Goal: Task Accomplishment & Management: Complete application form

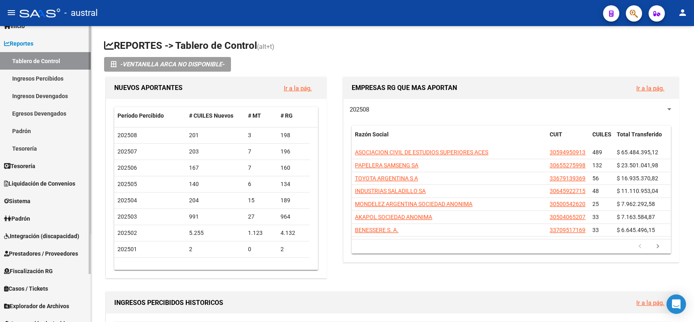
scroll to position [57, 0]
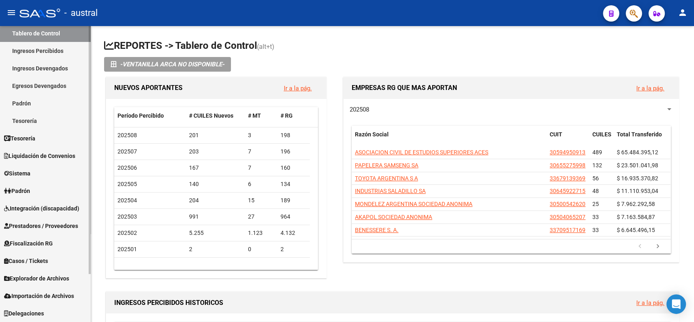
click at [49, 294] on span "Importación de Archivos" at bounding box center [39, 295] width 70 height 9
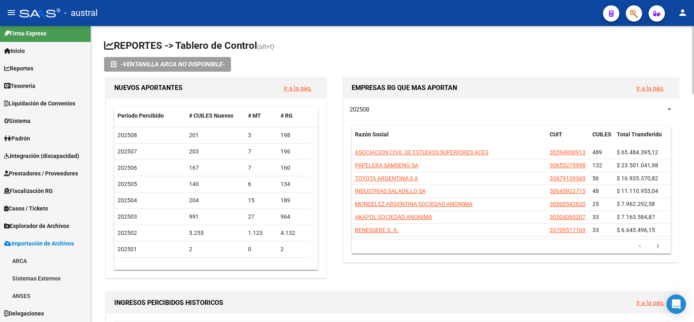
scroll to position [4, 0]
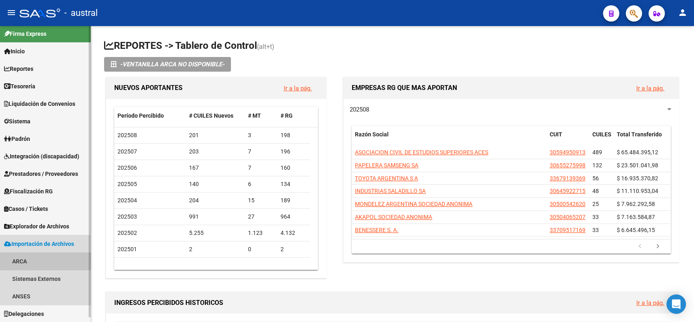
click at [25, 258] on link "ARCA" at bounding box center [45, 260] width 91 height 17
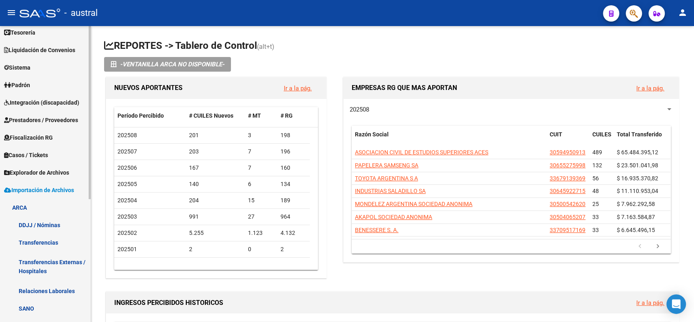
scroll to position [113, 0]
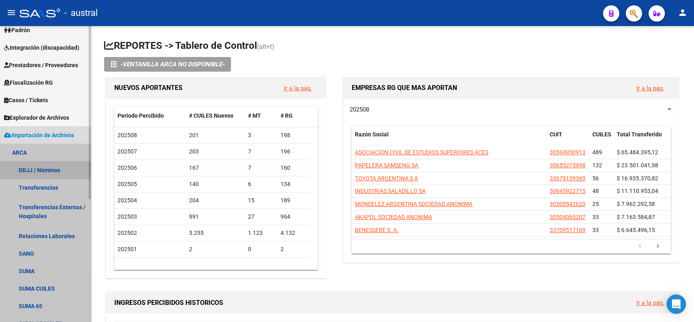
click at [35, 168] on link "DDJJ / Nóminas" at bounding box center [45, 169] width 91 height 17
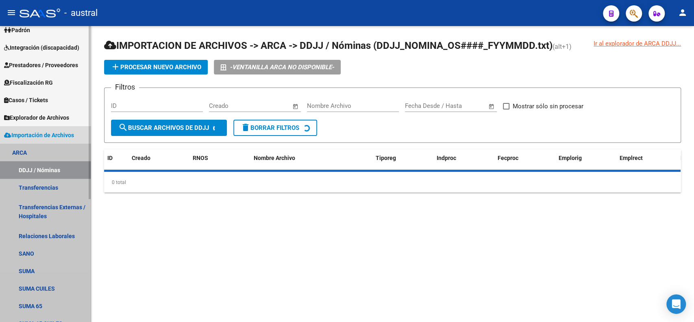
click at [35, 168] on link "DDJJ / Nóminas" at bounding box center [45, 169] width 91 height 17
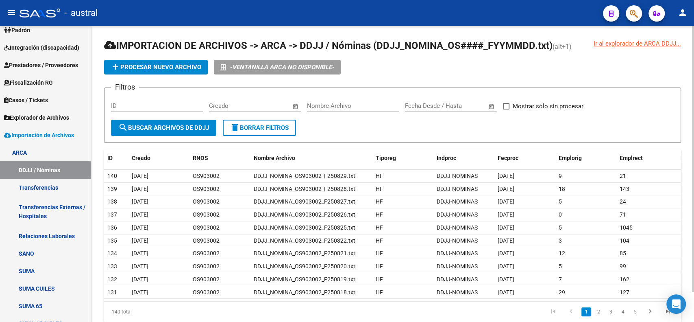
click at [156, 59] on app-list-header "IMPORTACION DE ARCHIVOS -> ARCA -> DDJJ / Nóminas (DDJJ_NOMINA_OS####_FYYMMDD.t…" at bounding box center [392, 91] width 577 height 104
click at [152, 63] on span "add Procesar nuevo archivo" at bounding box center [156, 66] width 91 height 7
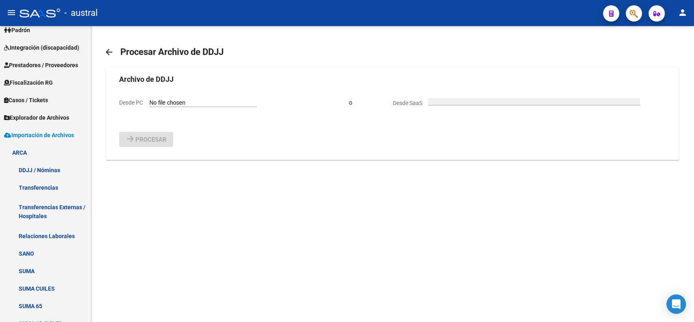
click at [179, 103] on input "Desde PC" at bounding box center [203, 103] width 108 height 8
type input "C:\fakepath\DDJJ_NOMINA_OS903002_F250901.txt"
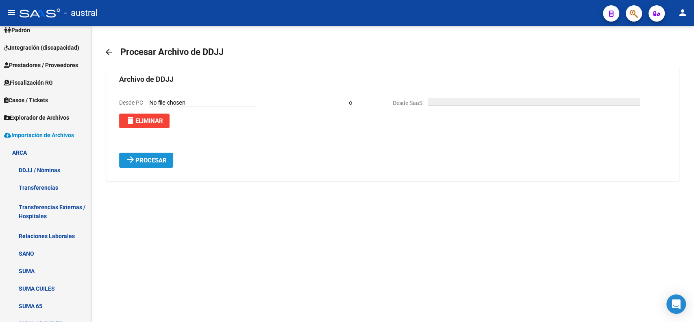
click at [145, 162] on span "Procesar" at bounding box center [150, 160] width 31 height 7
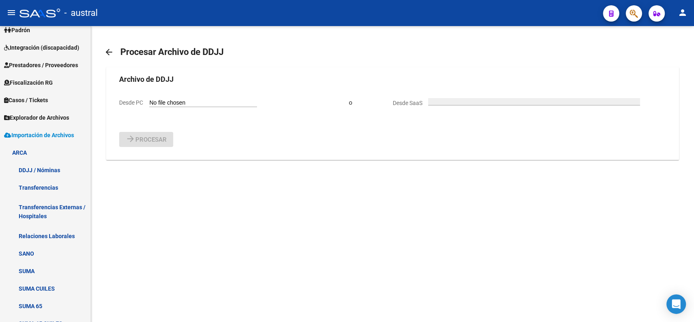
click at [215, 100] on input "Desde PC" at bounding box center [203, 103] width 108 height 8
type input "C:\fakepath\DDJJ_NOMINA_OS903002_F250902.txt"
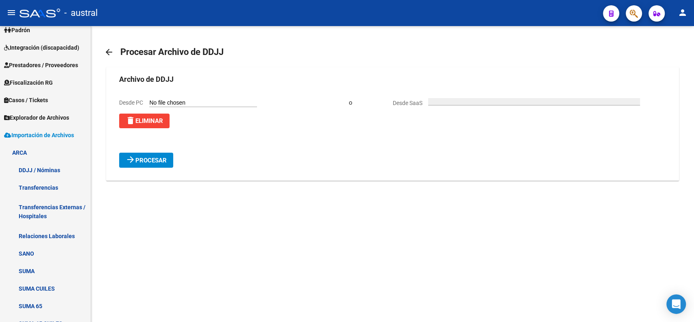
click at [148, 166] on button "arrow_forward Procesar" at bounding box center [146, 159] width 54 height 15
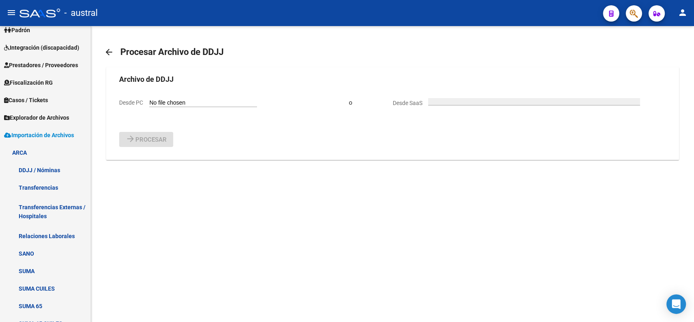
click at [172, 101] on input "Desde PC" at bounding box center [203, 103] width 108 height 8
type input "C:\fakepath\DDJJ_NOMINA_OS903002_F250903.txt"
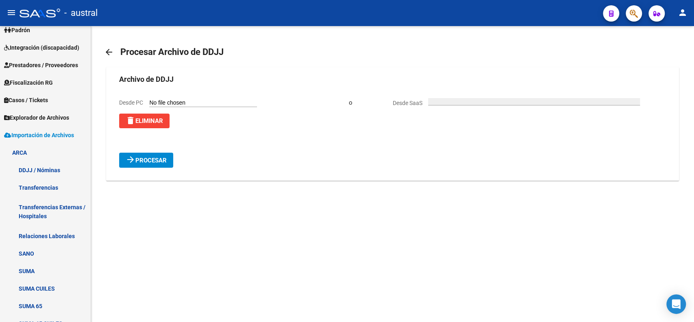
click at [168, 162] on button "arrow_forward Procesar" at bounding box center [146, 159] width 54 height 15
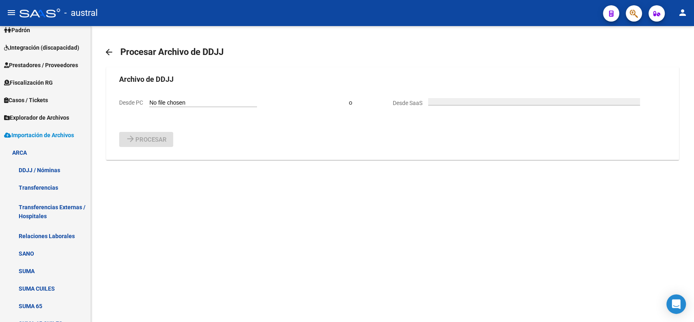
click at [169, 102] on input "Desde PC" at bounding box center [203, 103] width 108 height 8
type input "C:\fakepath\DDJJ_NOMINA_OS903002_F250904.txt"
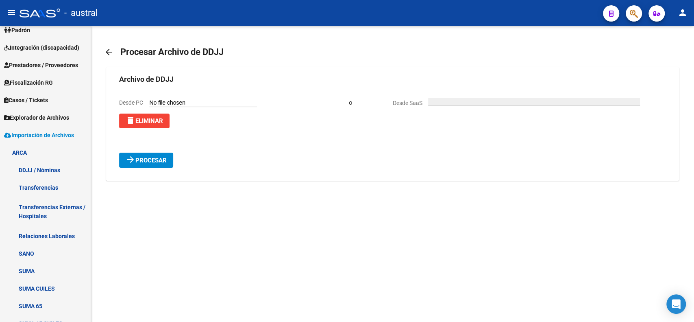
click at [149, 165] on button "arrow_forward Procesar" at bounding box center [146, 159] width 54 height 15
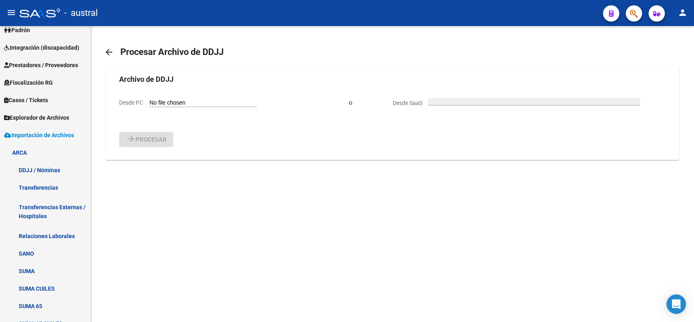
click at [169, 102] on input "Desde PC" at bounding box center [203, 103] width 108 height 8
type input "C:\fakepath\DDJJ_NOMINA_OS903002_F250905.txt"
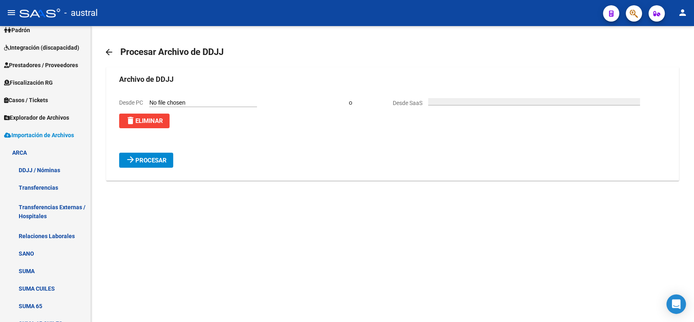
click at [160, 158] on span "Procesar" at bounding box center [150, 160] width 31 height 7
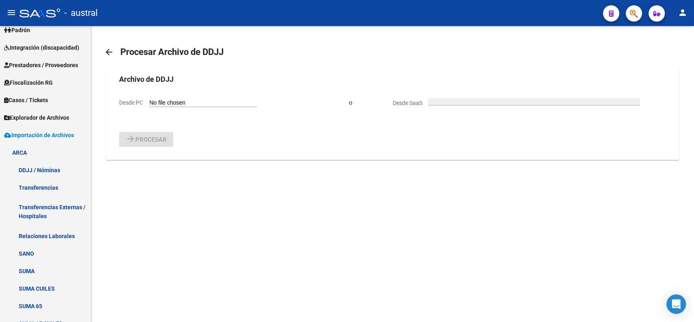
click at [179, 109] on form "Archivo de DDJJ Desde PC o Desde SaaS arrow_forward Procesar" at bounding box center [392, 110] width 546 height 73
click at [183, 104] on input "Desde PC" at bounding box center [203, 103] width 108 height 8
type input "C:\fakepath\DDJJ_NOMINA_OS903002_F250908.txt"
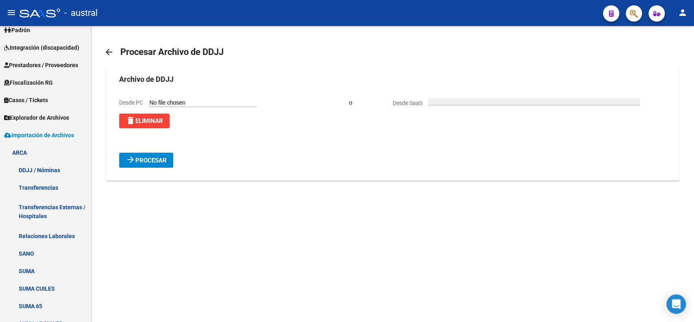
click at [151, 156] on span "arrow_forward Procesar" at bounding box center [146, 159] width 41 height 7
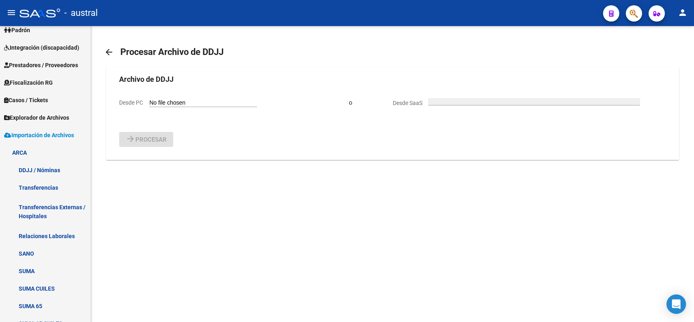
click at [218, 105] on input "Desde PC" at bounding box center [203, 103] width 108 height 8
type input "C:\fakepath\DDJJ_NOMINA_OS903002_F250909.txt"
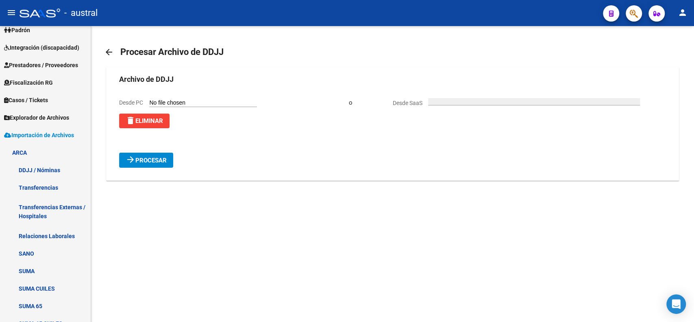
click at [166, 161] on span "Procesar" at bounding box center [150, 160] width 31 height 7
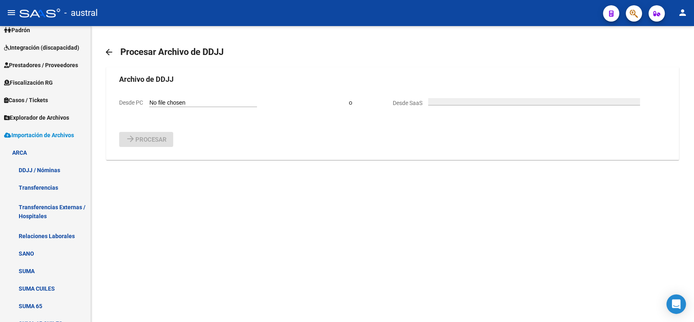
click at [183, 99] on input "Desde PC" at bounding box center [203, 103] width 108 height 8
type input "C:\fakepath\DDJJ_NOMINA_OS903002_F250910.txt"
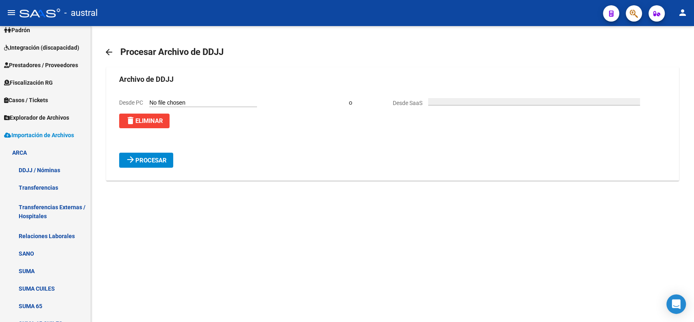
click at [155, 160] on span "Procesar" at bounding box center [150, 160] width 31 height 7
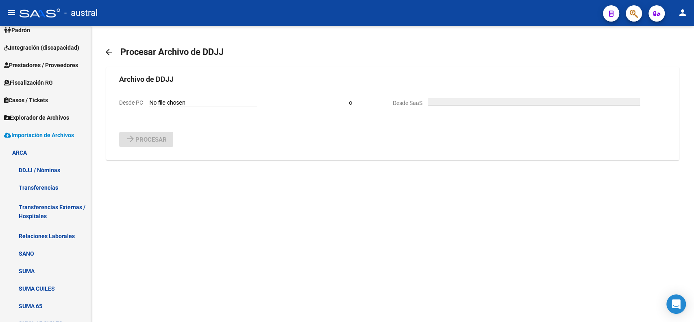
click at [158, 100] on input "Desde PC" at bounding box center [203, 103] width 108 height 8
type input "C:\fakepath\DDJJ_NOMINA_OS903002_F250911.txt"
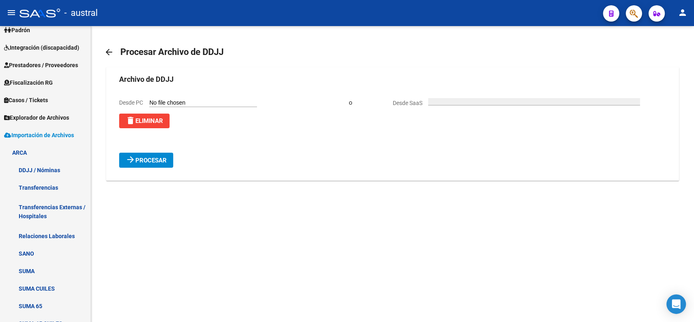
click at [149, 160] on span "Procesar" at bounding box center [150, 160] width 31 height 7
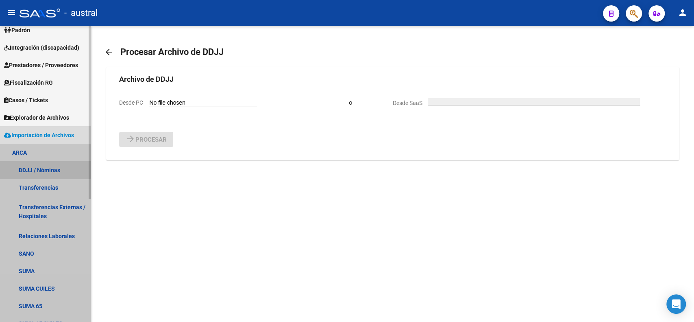
click at [38, 169] on link "DDJJ / Nóminas" at bounding box center [45, 169] width 91 height 17
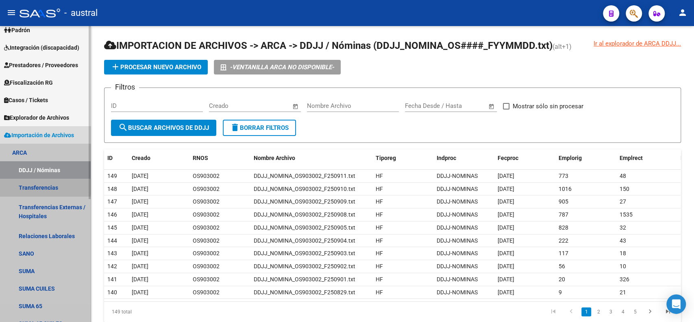
click at [43, 183] on link "Transferencias" at bounding box center [45, 186] width 91 height 17
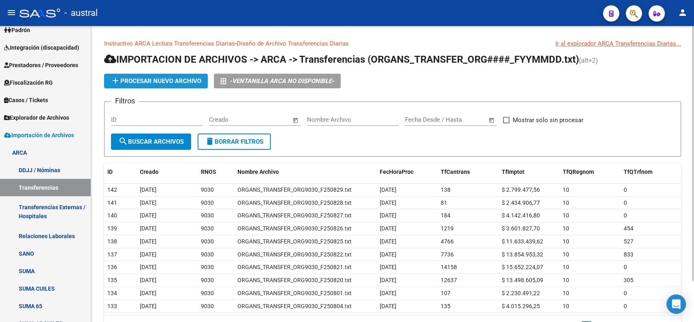
click at [151, 80] on span "add Procesar nuevo archivo" at bounding box center [156, 80] width 91 height 7
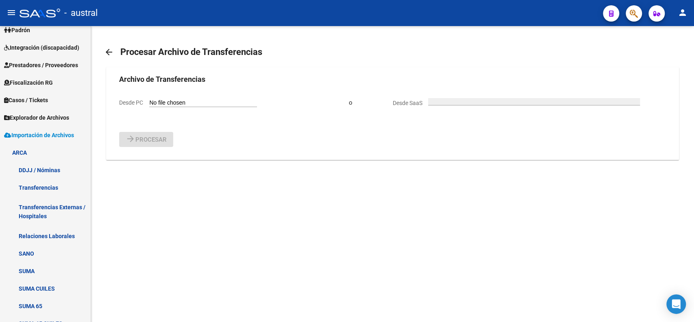
click at [155, 99] on div "Desde PC" at bounding box center [188, 102] width 138 height 9
click at [159, 103] on input "Desde PC" at bounding box center [203, 103] width 108 height 8
type input "C:\fakepath\ORGANS_TRANSFER_ORG9030_F250901.txt"
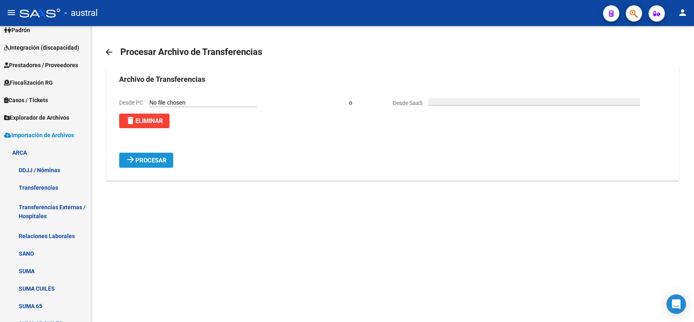
click at [159, 166] on button "arrow_forward Procesar" at bounding box center [146, 159] width 54 height 15
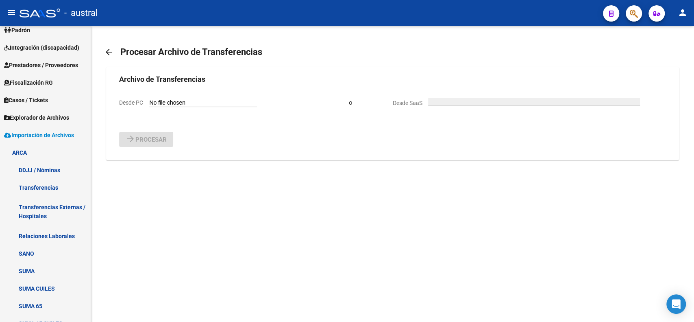
click at [179, 102] on input "Desde PC" at bounding box center [203, 103] width 108 height 8
type input "C:\fakepath\ORGANS_TRANSFER_ORG9030_F250902.txt"
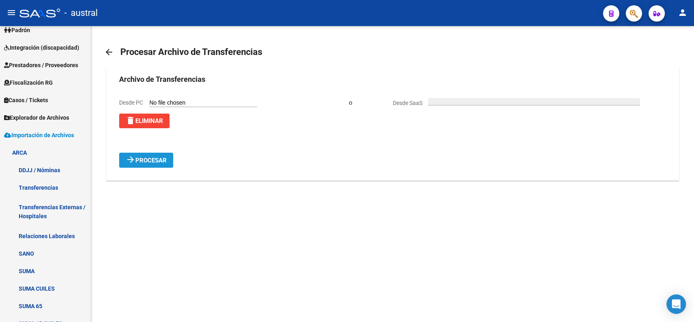
click at [157, 162] on span "Procesar" at bounding box center [150, 160] width 31 height 7
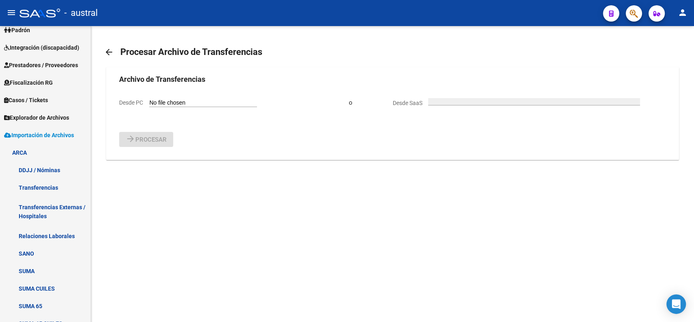
click at [157, 103] on input "Desde PC" at bounding box center [203, 103] width 108 height 8
type input "C:\fakepath\ORGANS_TRANSFER_ORG9030_F250903.txt"
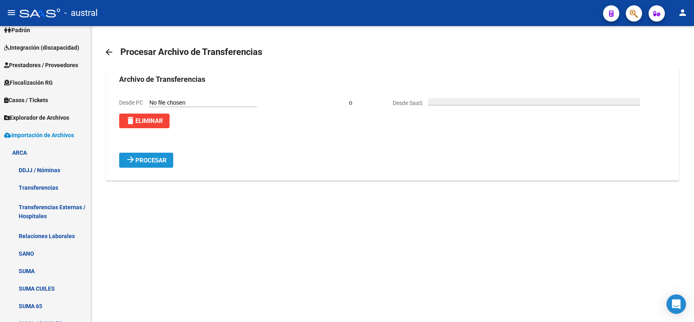
click at [150, 161] on span "Procesar" at bounding box center [150, 160] width 31 height 7
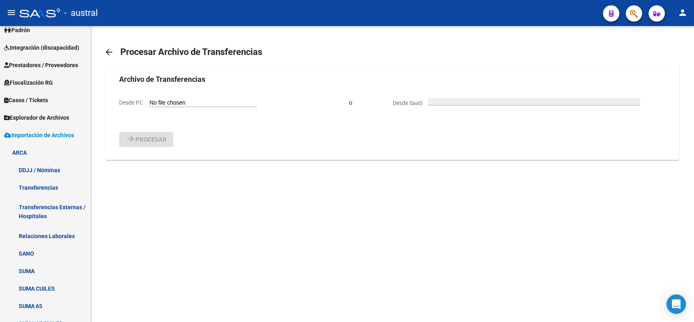
click at [188, 99] on div "Desde PC" at bounding box center [188, 102] width 138 height 9
click at [178, 103] on input "Desde PC" at bounding box center [203, 103] width 108 height 8
type input "C:\fakepath\ORGANS_TRANSFER_ORG9030_F250904.txt"
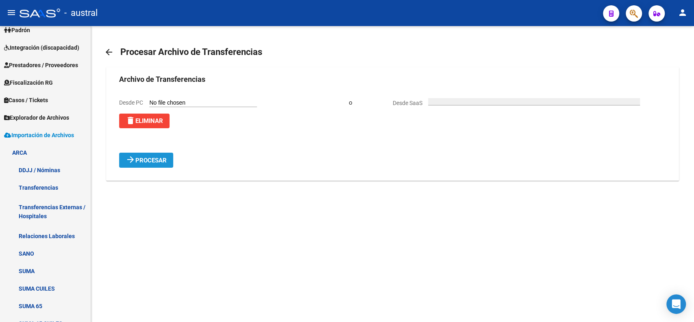
click at [166, 165] on button "arrow_forward Procesar" at bounding box center [146, 159] width 54 height 15
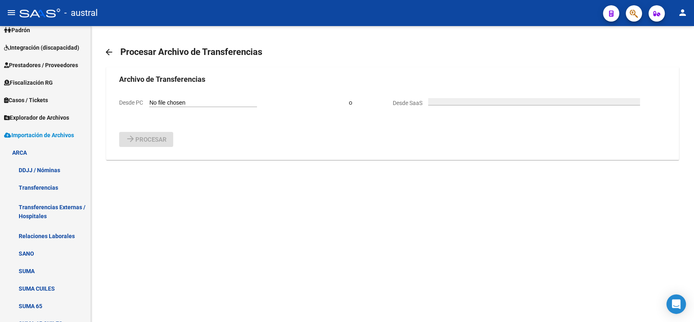
click at [180, 102] on input "Desde PC" at bounding box center [203, 103] width 108 height 8
type input "C:\fakepath\ORGANS_TRANSFER_ORG9030_F250905.txt"
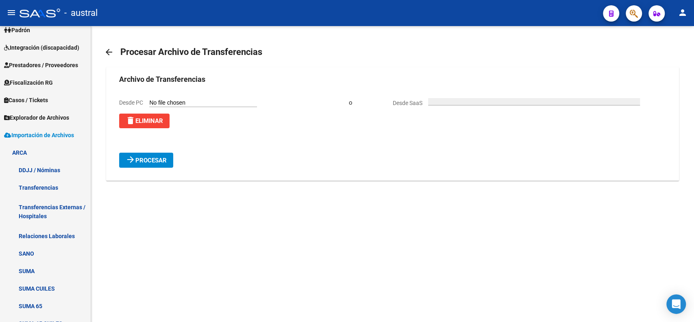
click at [146, 156] on span "arrow_forward Procesar" at bounding box center [146, 159] width 41 height 7
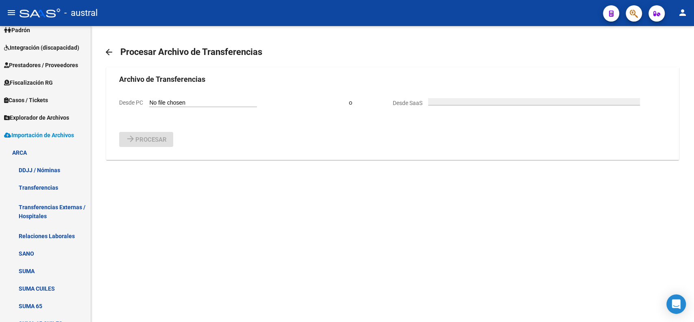
click at [181, 101] on input "Desde PC" at bounding box center [203, 103] width 108 height 8
type input "C:\fakepath\ORGANS_TRANSFER_ORG9030_F250908.txt"
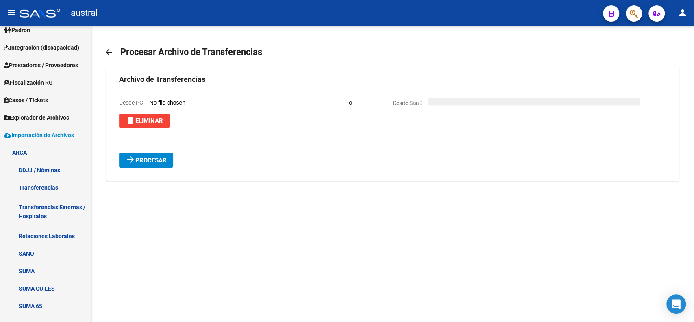
click at [163, 163] on span "Procesar" at bounding box center [150, 160] width 31 height 7
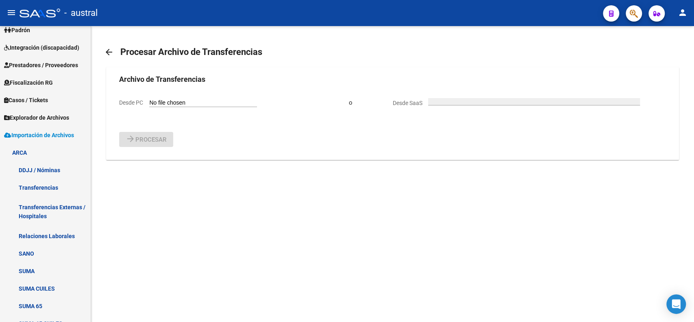
click at [171, 100] on input "Desde PC" at bounding box center [203, 103] width 108 height 8
type input "C:\fakepath\ORGANS_TRANSFER_ORG9030_F250910.txt"
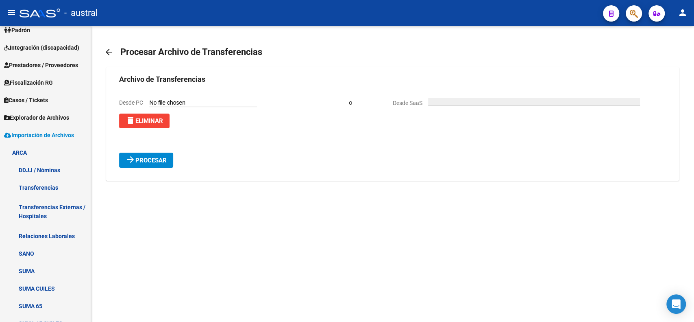
click at [153, 151] on form "Archivo de Transferencias Desde PC delete Eliminar o Desde SaaS arrow_forward P…" at bounding box center [392, 121] width 546 height 94
click at [153, 159] on span "Procesar" at bounding box center [150, 160] width 31 height 7
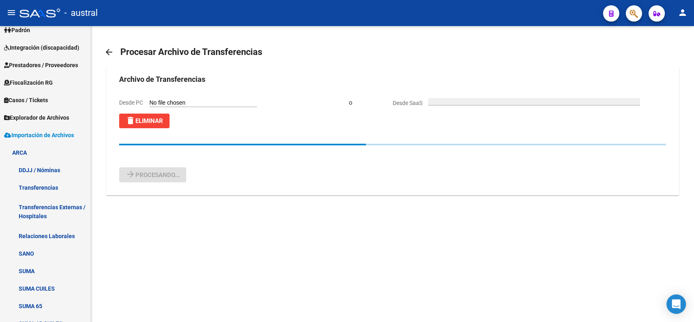
click at [178, 103] on input "Desde PC" at bounding box center [203, 103] width 108 height 8
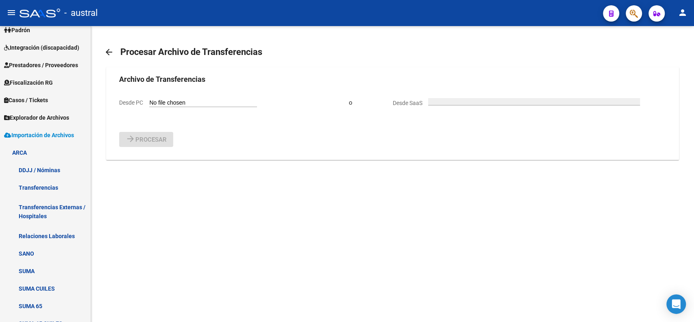
type input "C:\fakepath\ORGANS_TRANSFER_ORG9030_F250909.txt"
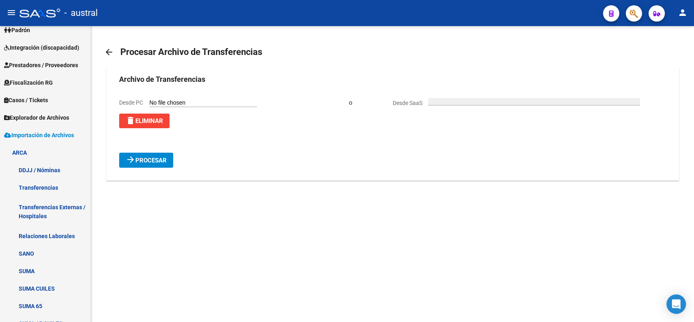
click at [157, 165] on button "arrow_forward Procesar" at bounding box center [146, 159] width 54 height 15
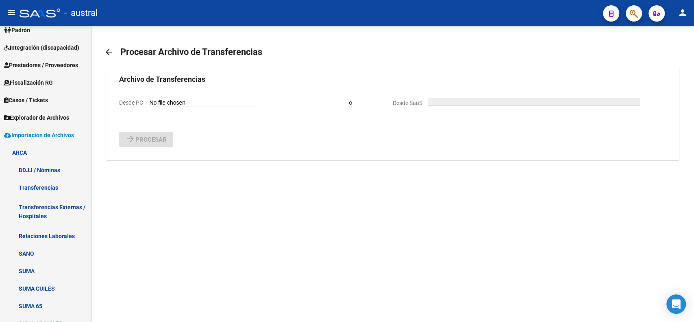
click at [199, 101] on input "Desde PC" at bounding box center [203, 103] width 108 height 8
type input "C:\fakepath\ORGANS_TRANSFER_ORG9030_F250911.txt"
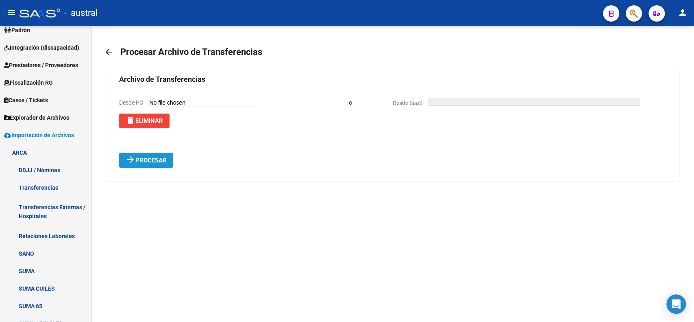
click at [172, 156] on button "arrow_forward Procesar" at bounding box center [146, 159] width 54 height 15
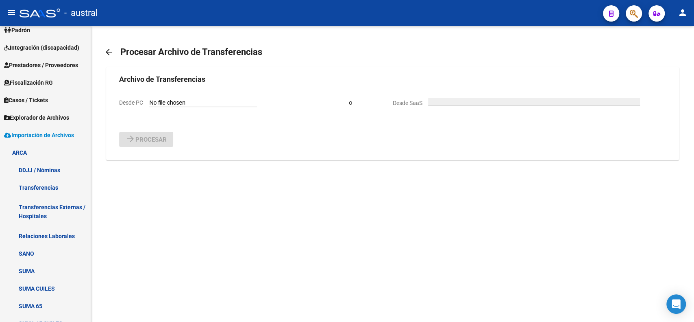
click at [111, 53] on mat-icon "arrow_back" at bounding box center [109, 52] width 10 height 10
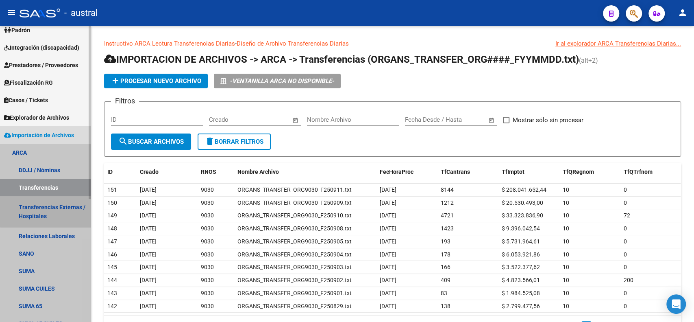
click at [46, 202] on link "Transferencias Externas / Hospitales" at bounding box center [45, 211] width 91 height 31
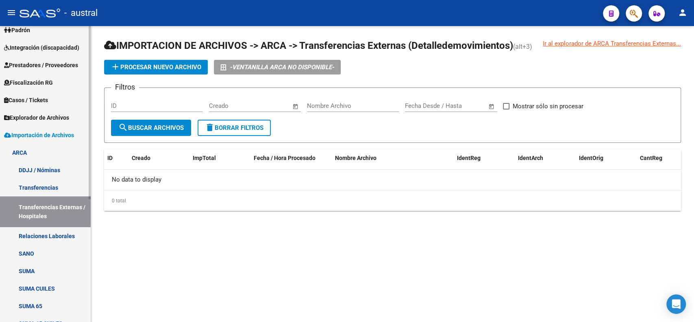
click at [46, 230] on link "Relaciones Laborales" at bounding box center [45, 235] width 91 height 17
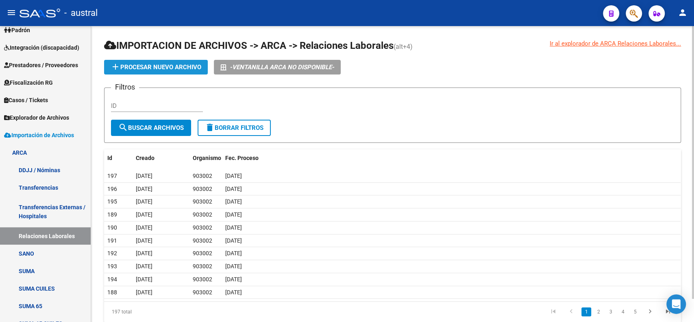
click at [159, 69] on span "add Procesar nuevo archivo" at bounding box center [156, 66] width 91 height 7
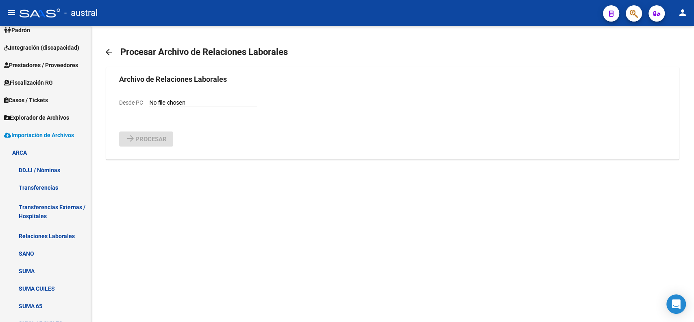
click at [163, 102] on input "Desde PC" at bounding box center [203, 103] width 108 height 8
type input "C:\fakepath\Relaciones_Laborales_[DATE].txt"
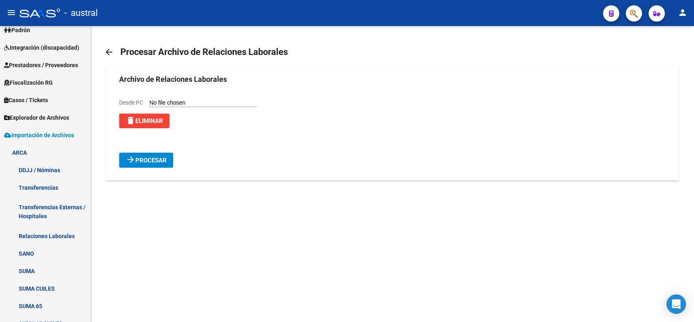
click at [157, 164] on button "arrow_forward Procesar" at bounding box center [146, 159] width 54 height 15
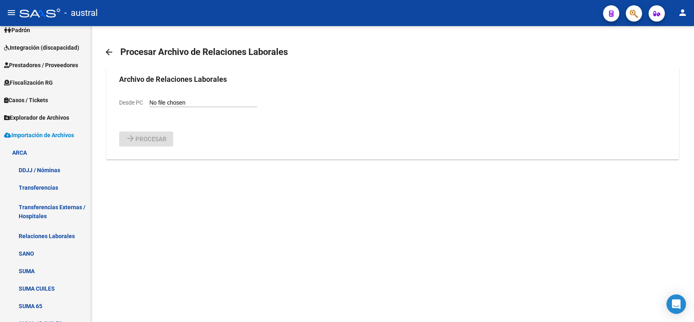
click at [189, 103] on input "Desde PC" at bounding box center [203, 103] width 108 height 8
type input "C:\fakepath\Relaciones_Laborales_[DATE].txt"
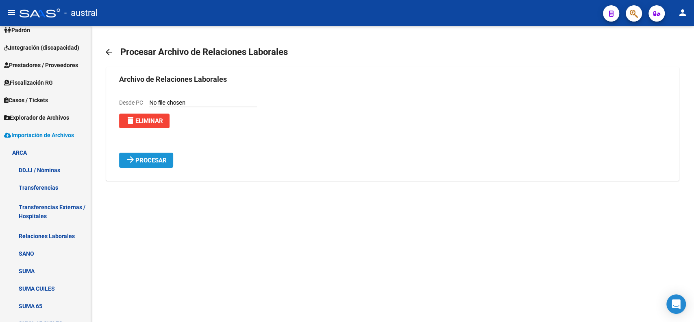
click at [155, 163] on span "Procesar" at bounding box center [150, 160] width 31 height 7
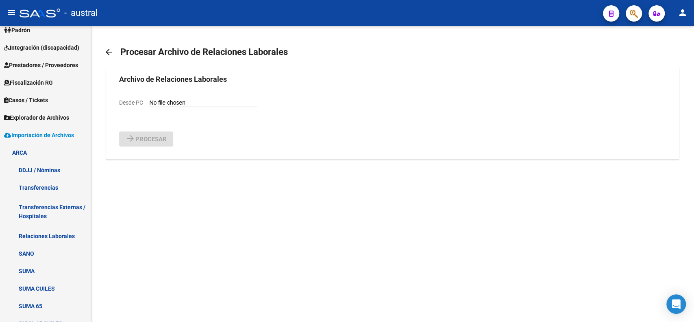
click at [168, 104] on input "Desde PC" at bounding box center [203, 103] width 108 height 8
type input "C:\fakepath\Relaciones_Laborales_[DATE].txt"
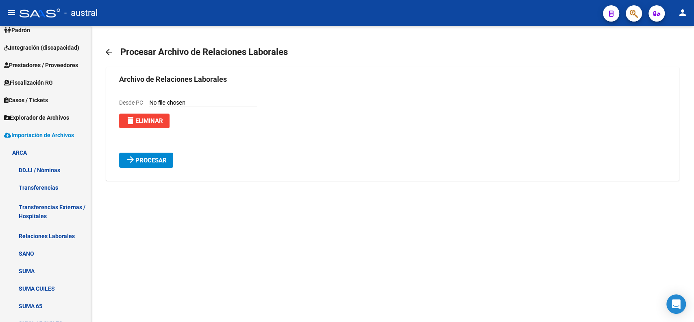
click at [163, 157] on span "Procesar" at bounding box center [150, 160] width 31 height 7
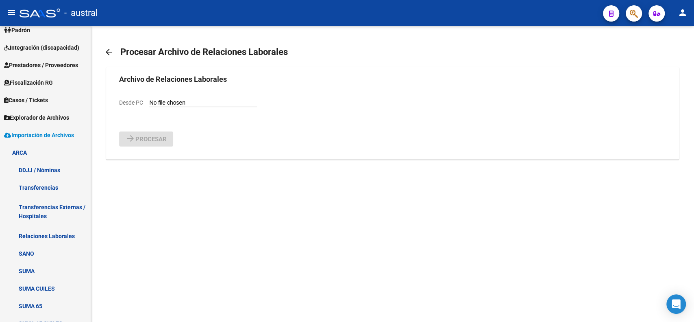
click at [183, 102] on input "Desde PC" at bounding box center [203, 103] width 108 height 8
type input "C:\fakepath\Relaciones_Laborales_[DATE].txt"
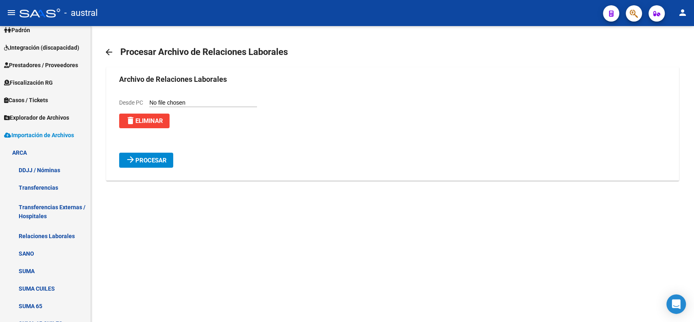
click at [174, 162] on div "arrow_forward Procesar" at bounding box center [392, 159] width 546 height 15
click at [158, 161] on span "Procesar" at bounding box center [150, 160] width 31 height 7
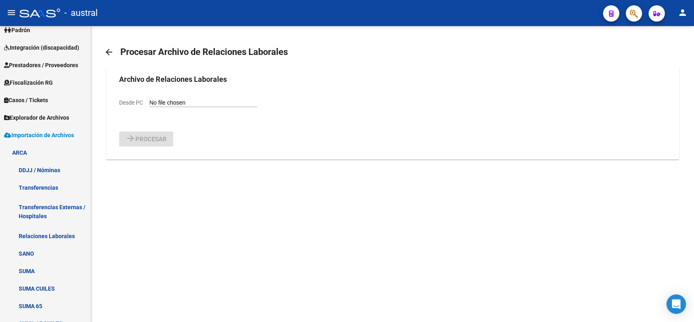
click at [160, 100] on input "Desde PC" at bounding box center [203, 103] width 108 height 8
type input "C:\fakepath\Relaciones_Laborales_[DATE].txt"
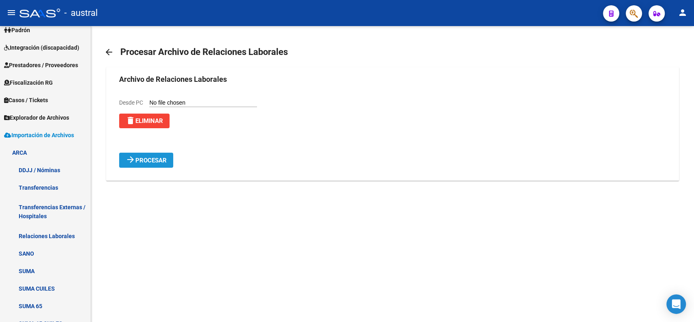
click at [163, 161] on span "Procesar" at bounding box center [150, 160] width 31 height 7
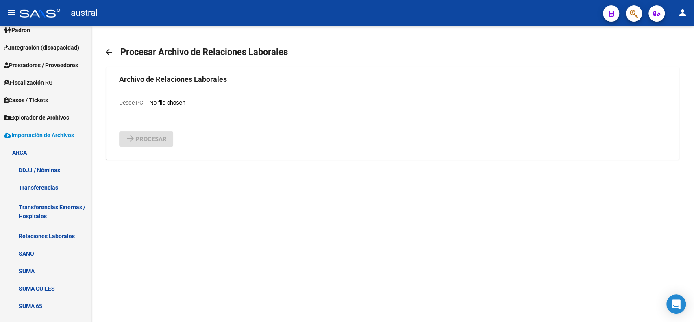
click at [161, 99] on label "Desde PC" at bounding box center [188, 103] width 138 height 8
click at [161, 99] on input "Desde PC" at bounding box center [203, 103] width 108 height 8
type input "C:\fakepath\Relaciones_Laborales_[DATE].txt"
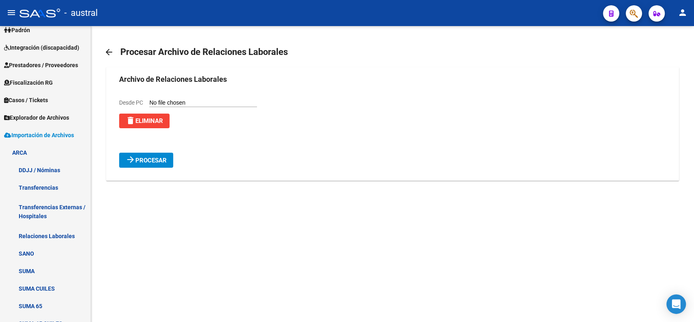
click at [160, 158] on span "Procesar" at bounding box center [150, 160] width 31 height 7
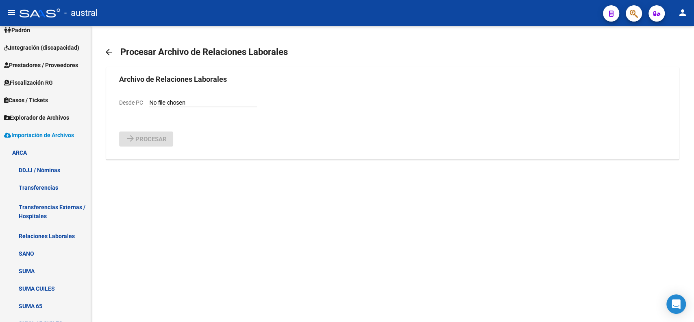
click at [179, 101] on input "Desde PC" at bounding box center [203, 103] width 108 height 8
type input "C:\fakepath\Relaciones_Laborales_[DATE].txt"
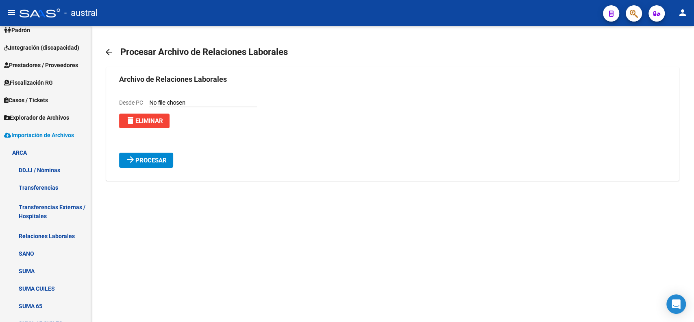
click at [158, 155] on button "arrow_forward Procesar" at bounding box center [146, 159] width 54 height 15
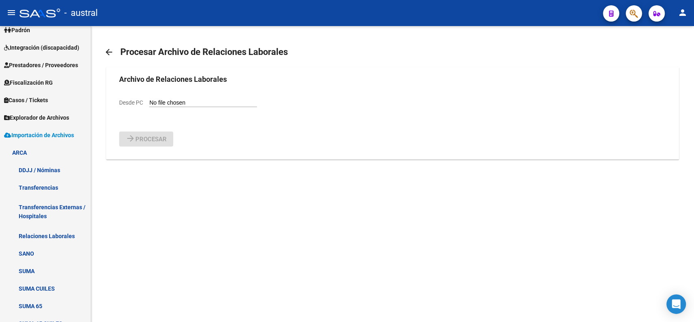
click at [170, 103] on input "Desde PC" at bounding box center [203, 103] width 108 height 8
type input "C:\fakepath\Relaciones_Laborales_[DATE].txt"
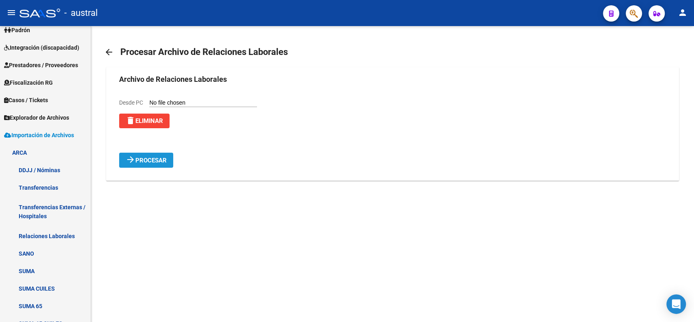
click at [143, 154] on button "arrow_forward Procesar" at bounding box center [146, 159] width 54 height 15
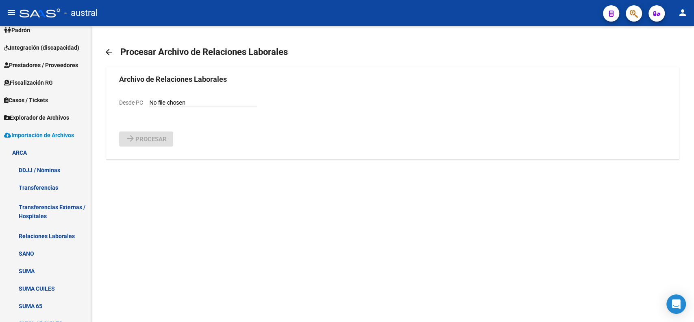
click at [195, 102] on input "Desde PC" at bounding box center [203, 103] width 108 height 8
type input "C:\fakepath\Relaciones_Laborales_[DATE].txt"
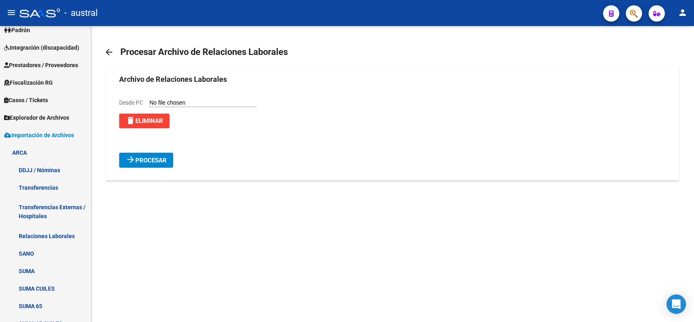
click at [146, 163] on span "Procesar" at bounding box center [150, 160] width 31 height 7
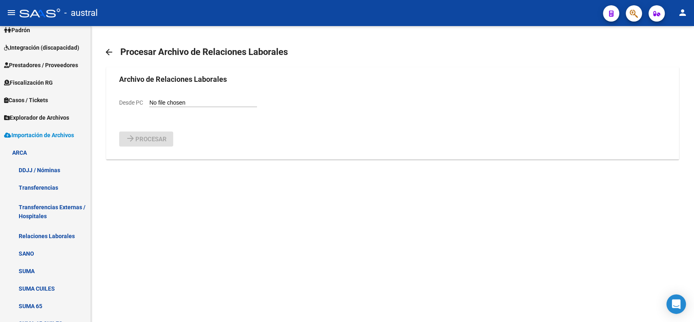
click at [178, 100] on input "Desde PC" at bounding box center [203, 103] width 108 height 8
type input "C:\fakepath\Relaciones_Laborales_[DATE].txt"
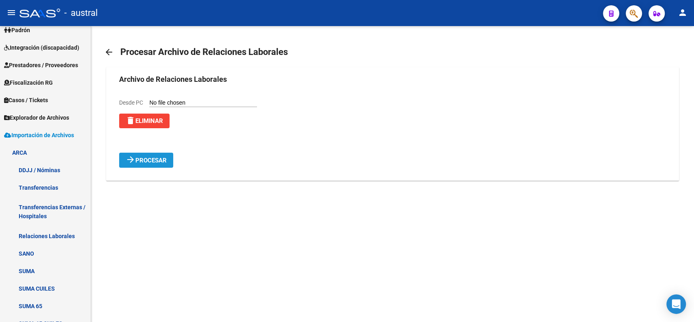
click at [152, 161] on span "Procesar" at bounding box center [150, 160] width 31 height 7
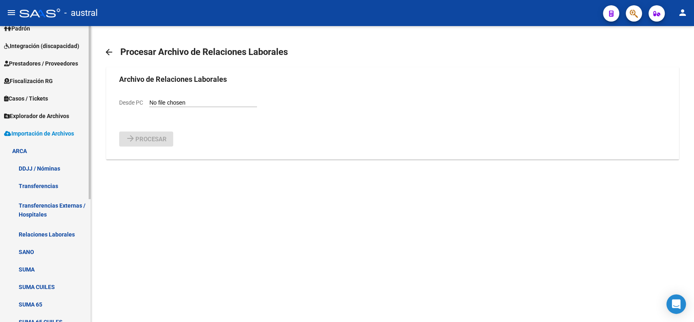
scroll to position [102, 0]
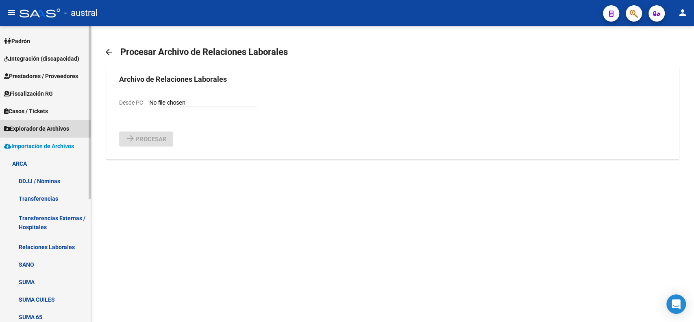
click at [39, 124] on span "Explorador de Archivos" at bounding box center [36, 128] width 65 height 9
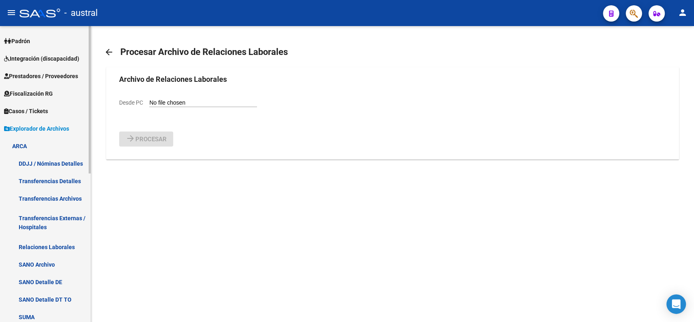
click at [17, 142] on link "ARCA" at bounding box center [45, 145] width 91 height 17
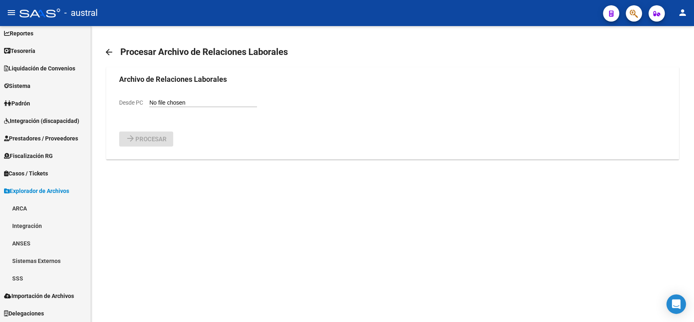
scroll to position [39, 0]
click at [30, 198] on link "Explorador de Archivos" at bounding box center [45, 190] width 91 height 17
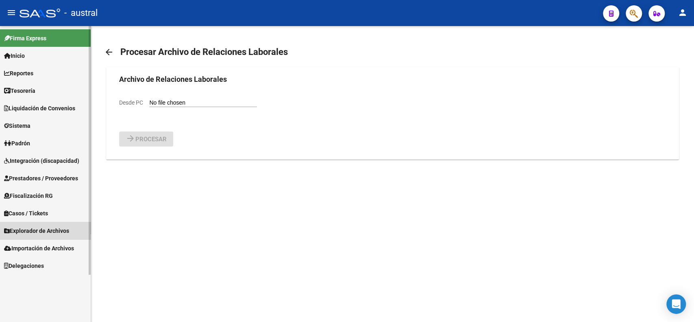
scroll to position [0, 0]
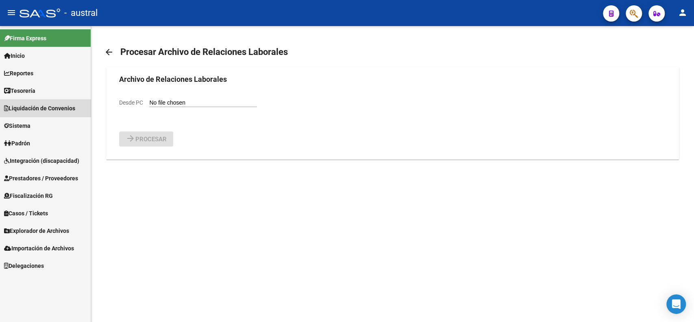
click at [53, 110] on span "Liquidación de Convenios" at bounding box center [39, 108] width 71 height 9
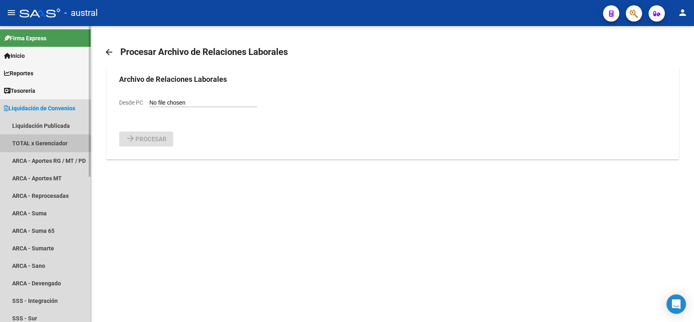
click at [36, 144] on link "TOTAL x Gerenciador" at bounding box center [45, 142] width 91 height 17
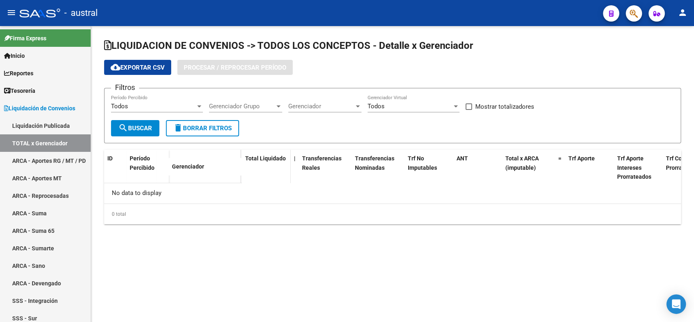
checkbox input "true"
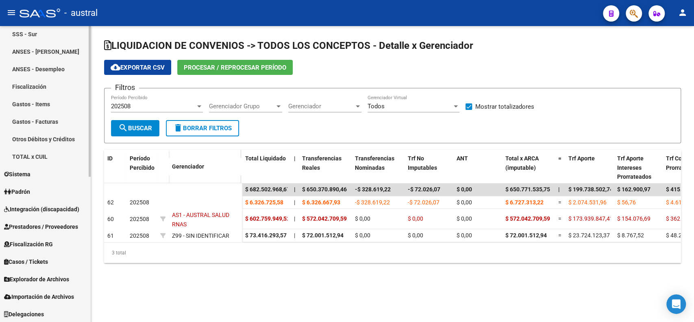
scroll to position [284, 0]
click at [39, 296] on span "Importación de Archivos" at bounding box center [39, 296] width 70 height 9
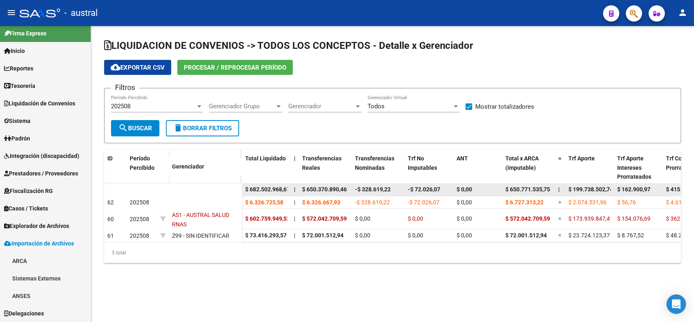
scroll to position [4, 0]
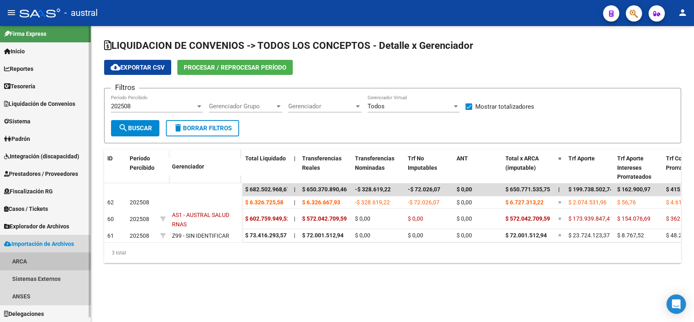
click at [35, 258] on link "ARCA" at bounding box center [45, 260] width 91 height 17
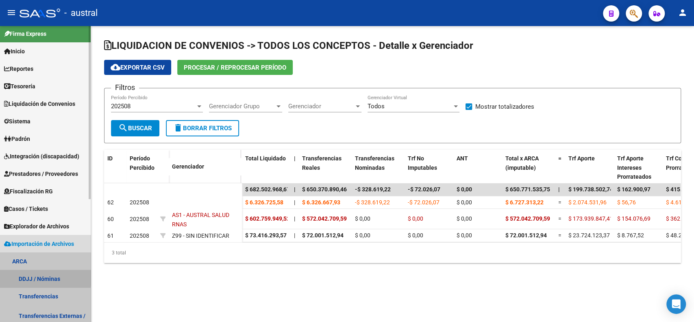
click at [33, 275] on link "DDJJ / Nóminas" at bounding box center [45, 278] width 91 height 17
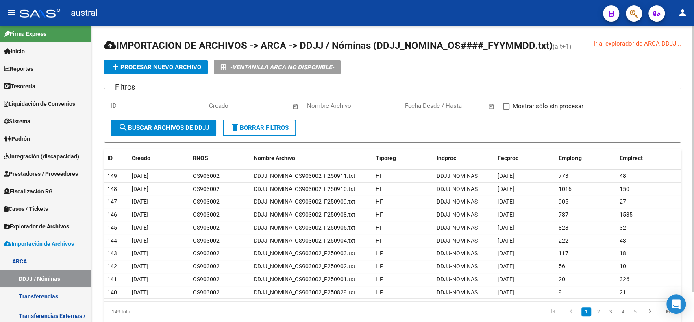
click at [508, 106] on span at bounding box center [506, 106] width 7 height 7
click at [506, 109] on input "Mostrar sólo sin procesar" at bounding box center [506, 109] width 0 height 0
click at [183, 128] on span "search Buscar Archivos de DDJJ" at bounding box center [163, 127] width 91 height 7
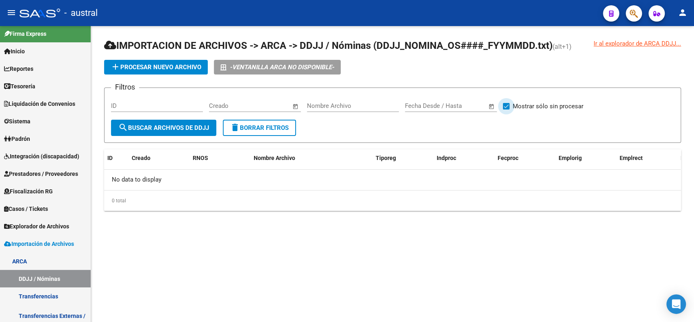
click at [506, 105] on span at bounding box center [506, 106] width 7 height 7
click at [506, 109] on input "Mostrar sólo sin procesar" at bounding box center [506, 109] width 0 height 0
checkbox input "false"
click at [158, 129] on span "search Buscar Archivos de DDJJ" at bounding box center [163, 127] width 91 height 7
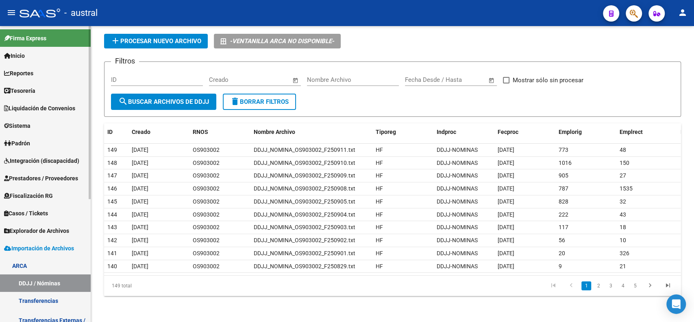
click at [17, 232] on span "Explorador de Archivos" at bounding box center [36, 230] width 65 height 9
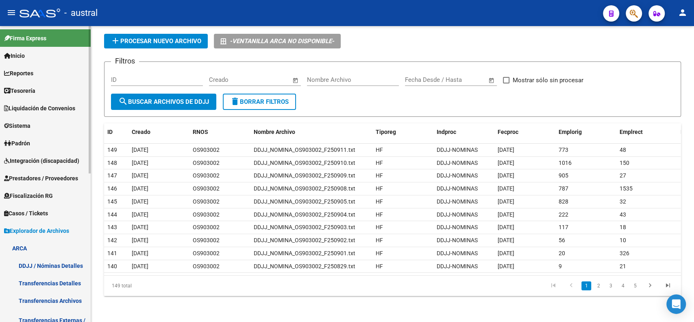
click at [48, 264] on link "DDJJ / Nóminas Detalles" at bounding box center [45, 265] width 91 height 17
